Goal: Complete application form: Complete application form

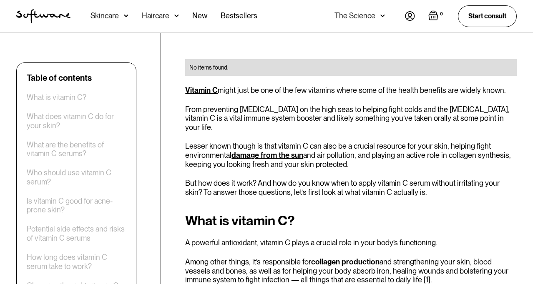
scroll to position [260, 0]
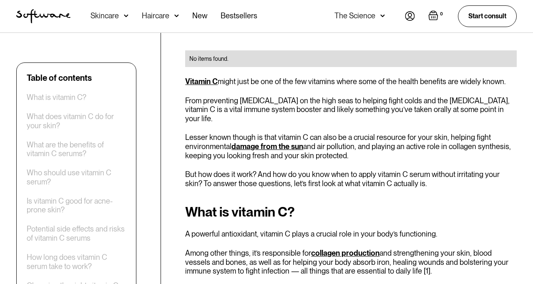
click at [198, 80] on link "Vitamin C" at bounding box center [201, 81] width 33 height 9
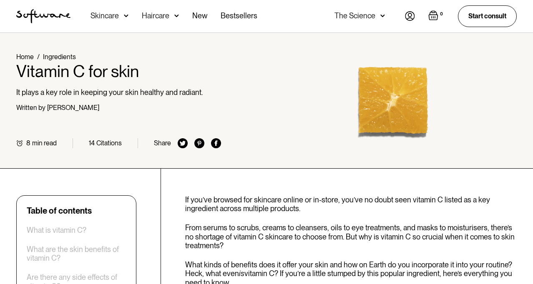
click at [122, 18] on div "Skincare" at bounding box center [109, 16] width 38 height 33
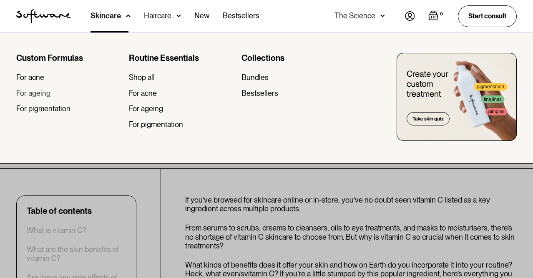
click at [54, 91] on link "For ageing" at bounding box center [69, 93] width 106 height 9
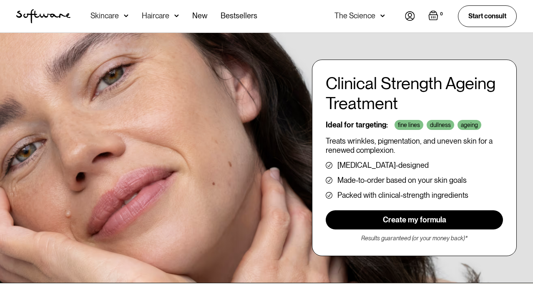
click at [395, 230] on link "Create my formula" at bounding box center [413, 219] width 177 height 19
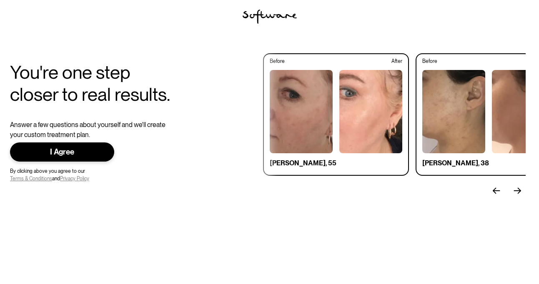
click at [96, 151] on div "I Agree" at bounding box center [62, 153] width 78 height 10
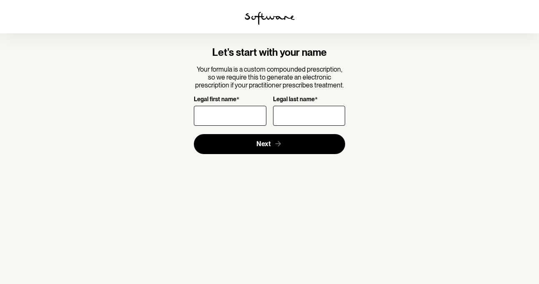
click at [205, 113] on input "Legal first name *" at bounding box center [230, 116] width 72 height 20
type input "[PERSON_NAME]"
click at [284, 109] on input "Legal last name *" at bounding box center [309, 116] width 72 height 20
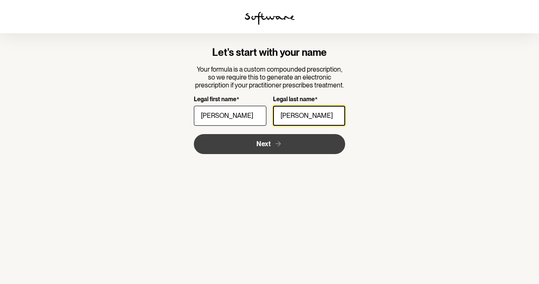
type input "[PERSON_NAME]"
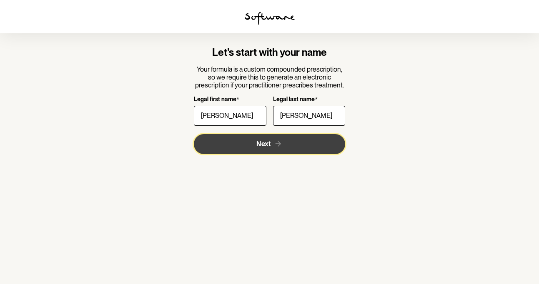
click at [268, 144] on span "Next" at bounding box center [263, 144] width 14 height 8
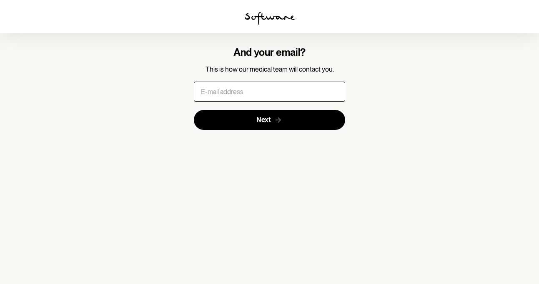
type input "[EMAIL_ADDRESS][DOMAIN_NAME]"
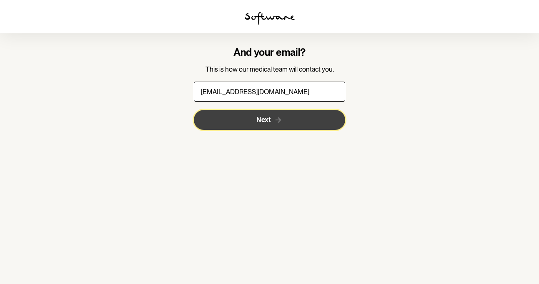
click at [268, 117] on span "Next" at bounding box center [263, 120] width 14 height 8
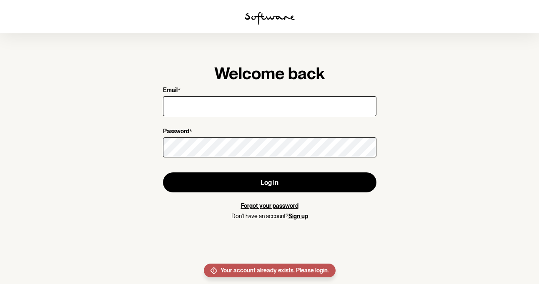
type input "[EMAIL_ADDRESS][DOMAIN_NAME]"
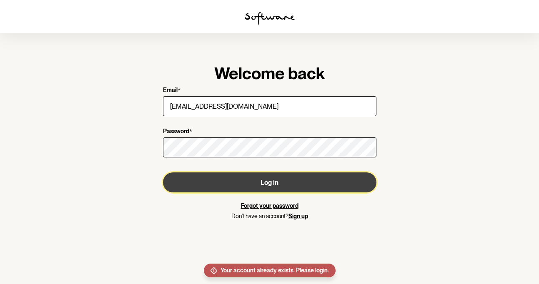
click at [275, 185] on button "Log in" at bounding box center [269, 183] width 213 height 20
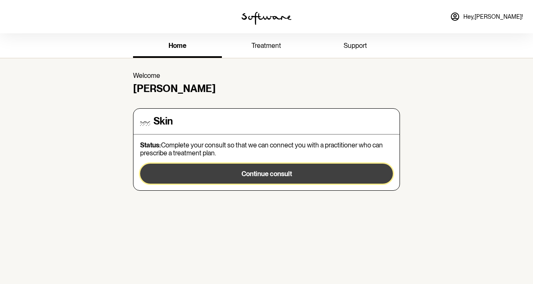
click at [274, 174] on span "Continue consult" at bounding box center [266, 174] width 50 height 8
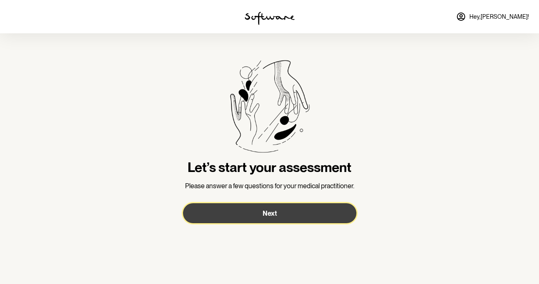
click at [284, 205] on button "Next" at bounding box center [269, 213] width 173 height 20
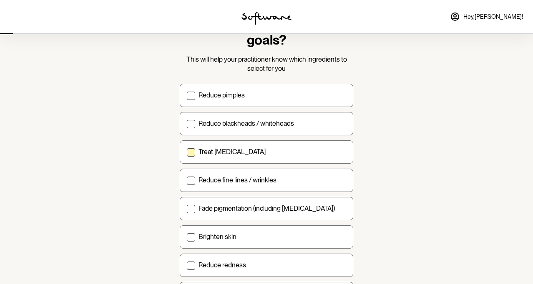
scroll to position [44, 0]
click at [190, 208] on span at bounding box center [191, 209] width 8 height 8
click at [187, 208] on input "Fade pigmentation (including [MEDICAL_DATA])" at bounding box center [186, 208] width 0 height 0
checkbox input "true"
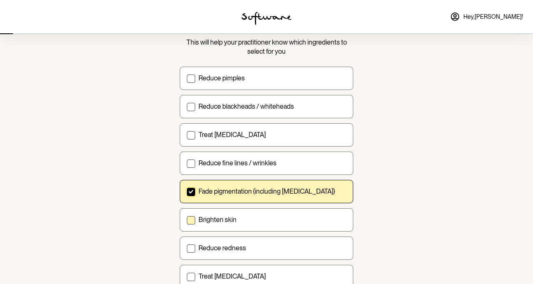
scroll to position [77, 0]
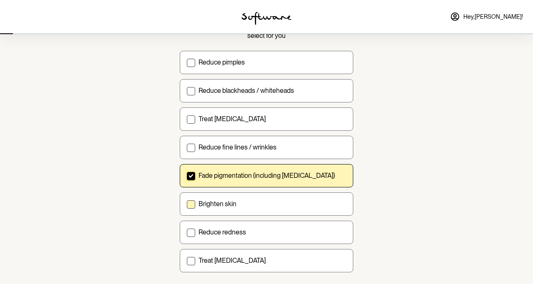
click at [193, 205] on span at bounding box center [191, 204] width 8 height 8
click at [187, 204] on input "Brighten skin" at bounding box center [186, 204] width 0 height 0
checkbox input "true"
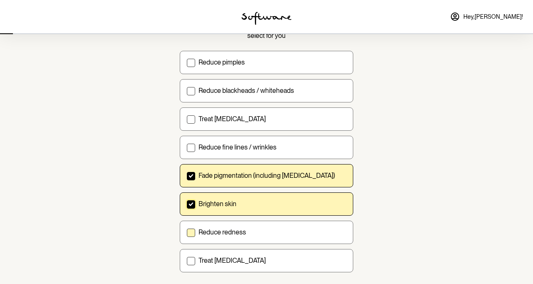
click at [191, 232] on span at bounding box center [191, 233] width 8 height 8
click at [187, 232] on input "Reduce redness" at bounding box center [186, 232] width 0 height 0
checkbox input "true"
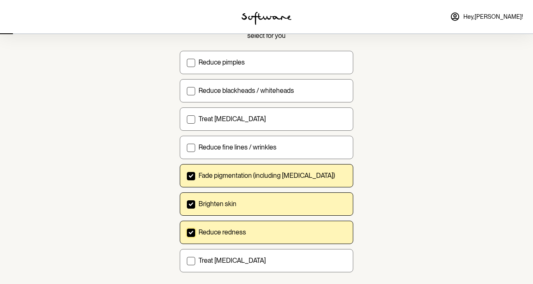
scroll to position [99, 0]
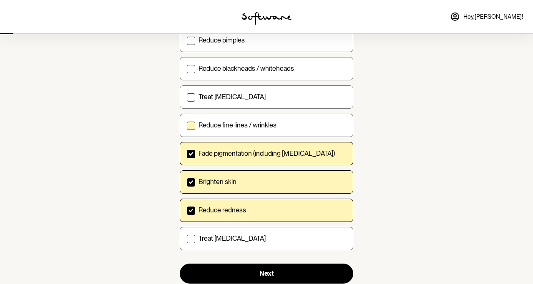
click at [186, 125] on label "Reduce fine lines / wrinkles" at bounding box center [266, 125] width 173 height 23
click at [186, 125] on input "Reduce fine lines / wrinkles" at bounding box center [186, 125] width 0 height 0
checkbox input "true"
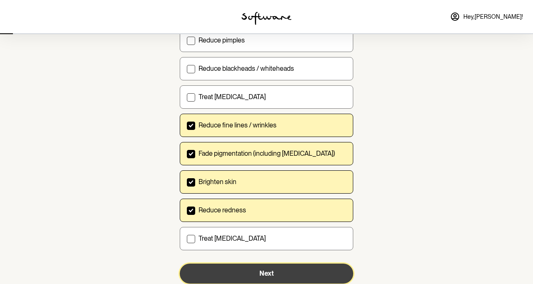
click at [280, 276] on button "Next" at bounding box center [266, 274] width 173 height 20
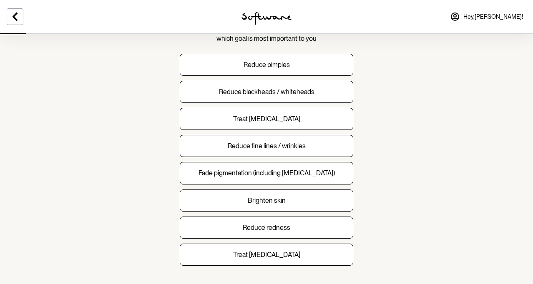
scroll to position [65, 0]
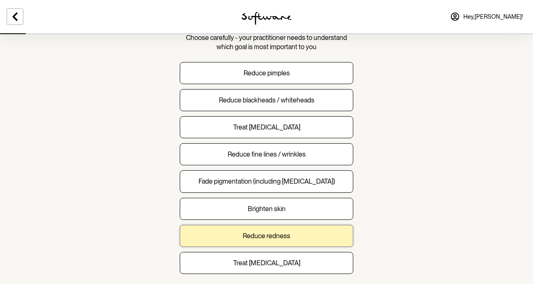
click at [285, 238] on p "Reduce redness" at bounding box center [267, 236] width 48 height 8
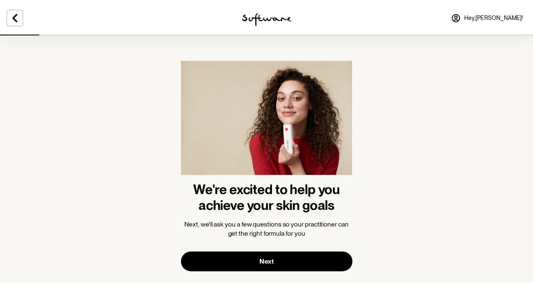
scroll to position [15, 0]
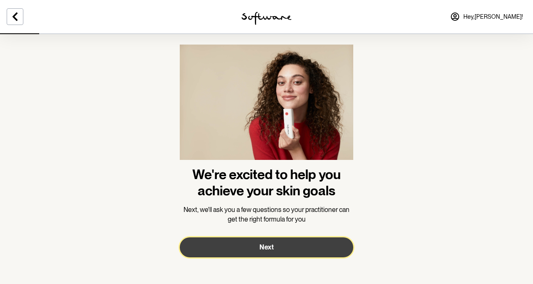
click at [281, 245] on button "Next" at bounding box center [266, 248] width 173 height 20
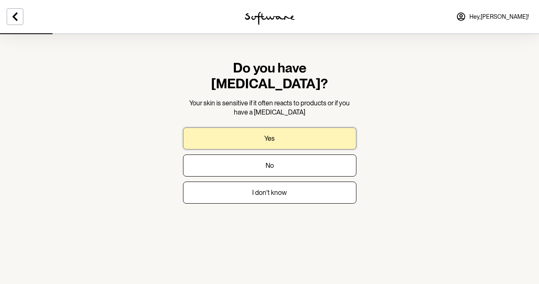
click at [276, 128] on button "Yes" at bounding box center [269, 139] width 173 height 22
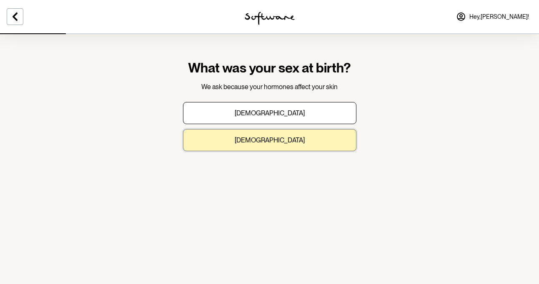
click at [273, 136] on p "[DEMOGRAPHIC_DATA]" at bounding box center [270, 140] width 70 height 8
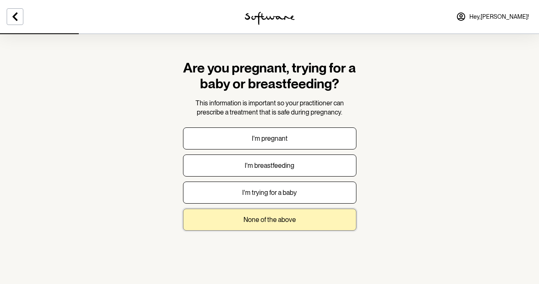
click at [260, 212] on button "None of the above" at bounding box center [269, 220] width 173 height 22
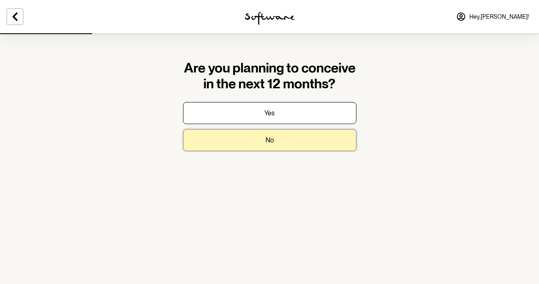
click at [280, 147] on button "No" at bounding box center [269, 140] width 173 height 22
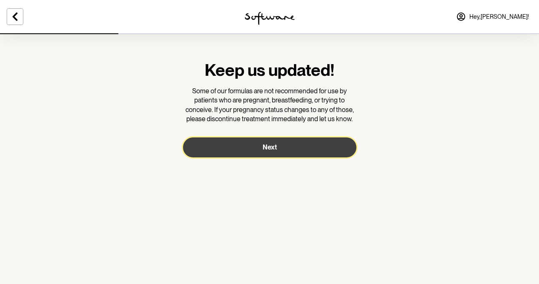
click at [279, 147] on button "Next" at bounding box center [269, 148] width 173 height 20
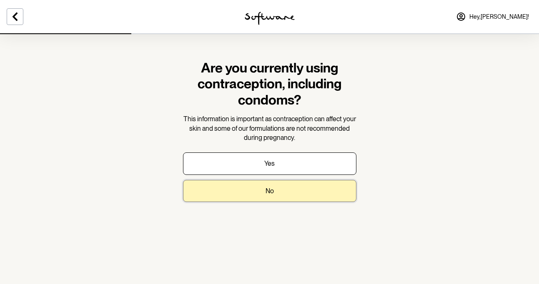
click at [271, 186] on button "No" at bounding box center [269, 191] width 173 height 22
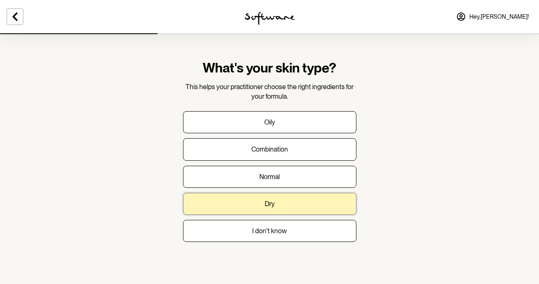
click at [271, 200] on p "Dry" at bounding box center [270, 204] width 10 height 8
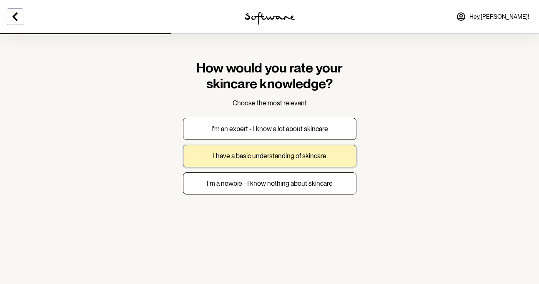
click at [278, 156] on p "I have a basic understanding of skincare" at bounding box center [269, 156] width 113 height 8
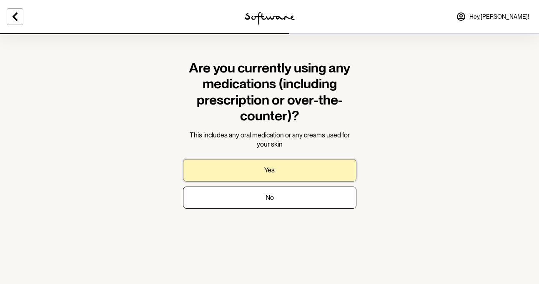
click at [275, 175] on button "Yes" at bounding box center [269, 170] width 173 height 22
